Goal: Task Accomplishment & Management: Manage account settings

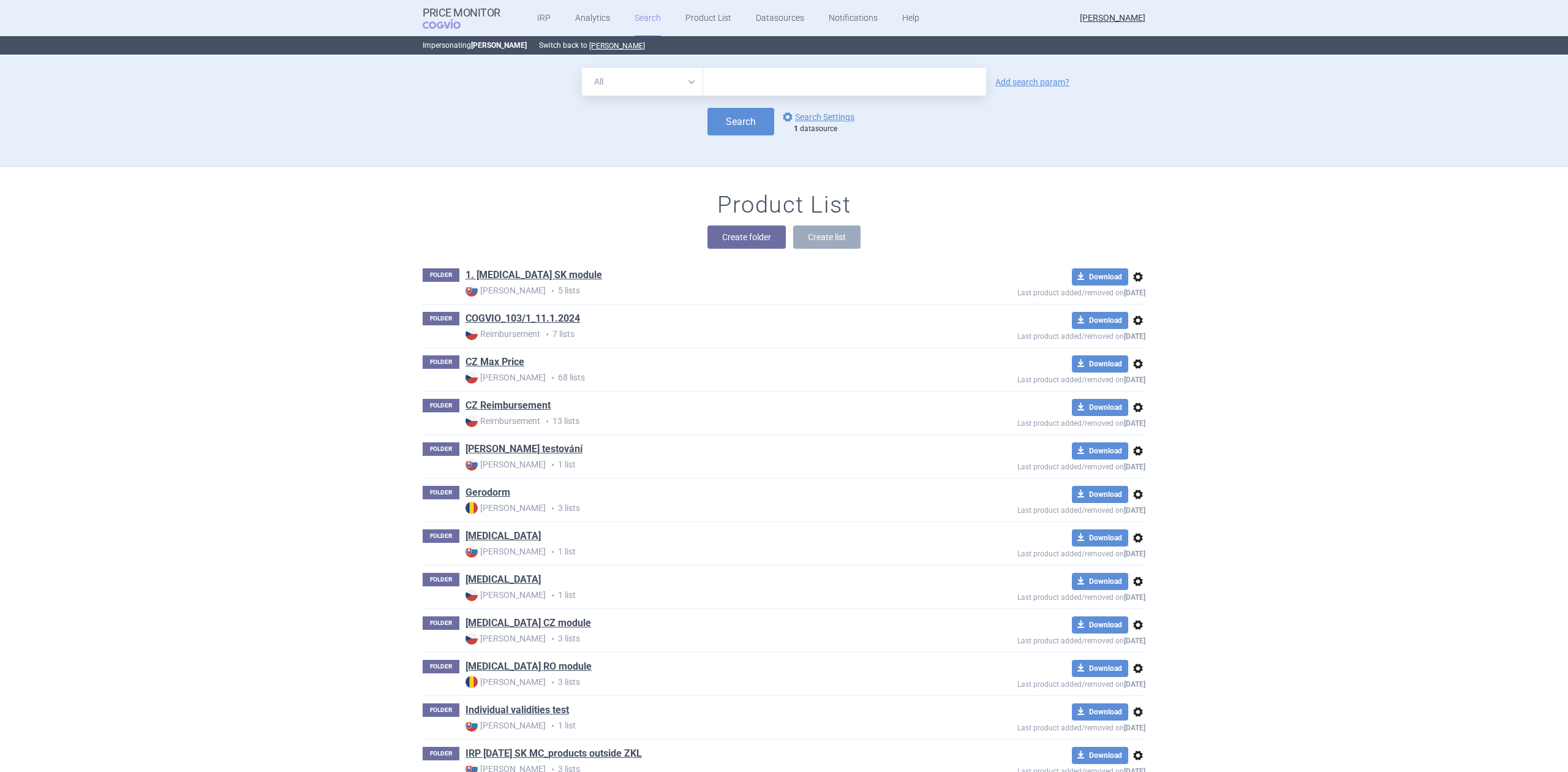
drag, startPoint x: 0, startPoint y: 0, endPoint x: 616, endPoint y: 41, distance: 617.4
click at [589, 48] on button "[PERSON_NAME]" at bounding box center [617, 46] width 56 height 10
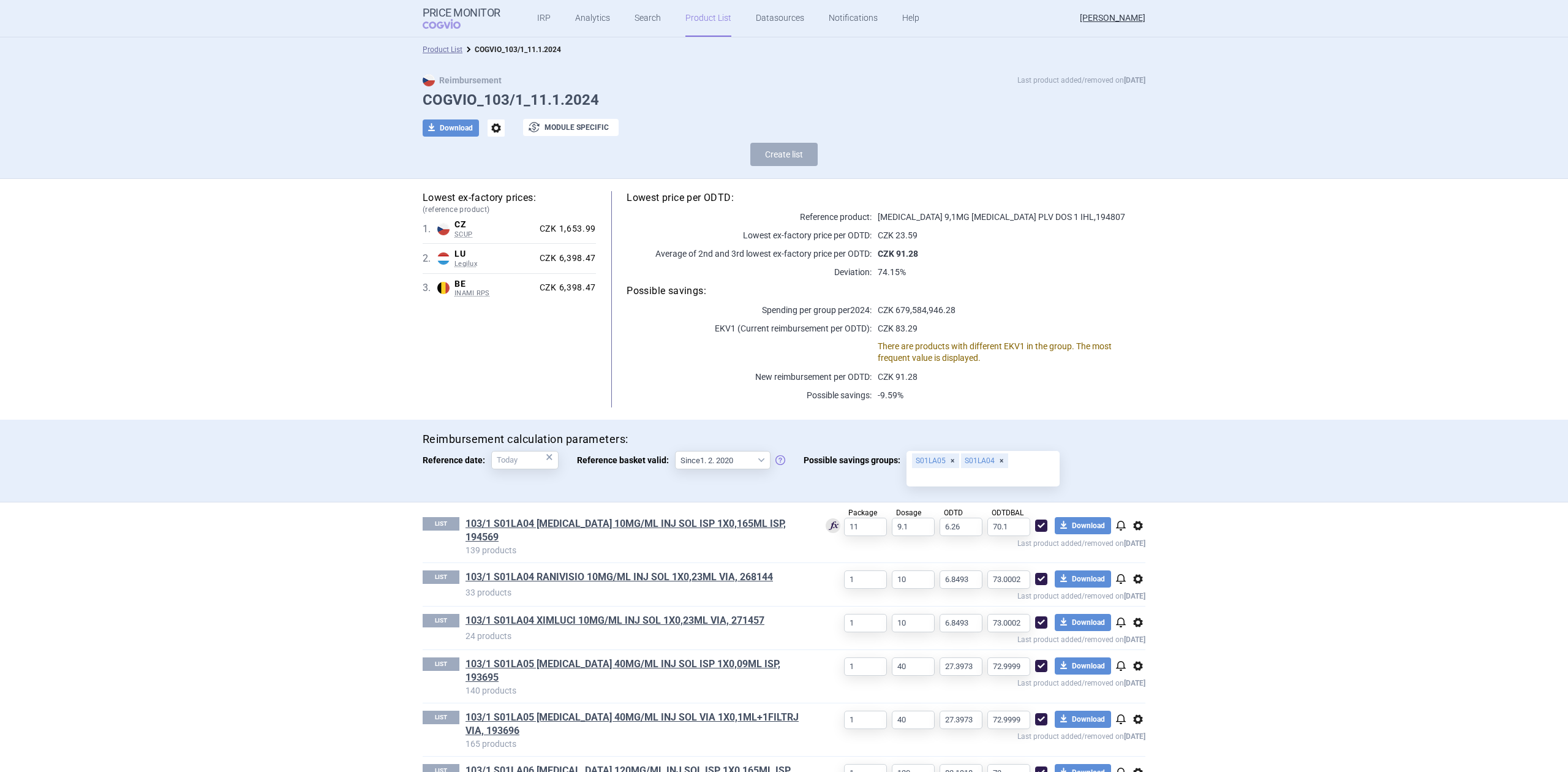
select select "[DATE]"
